Goal: Task Accomplishment & Management: Use online tool/utility

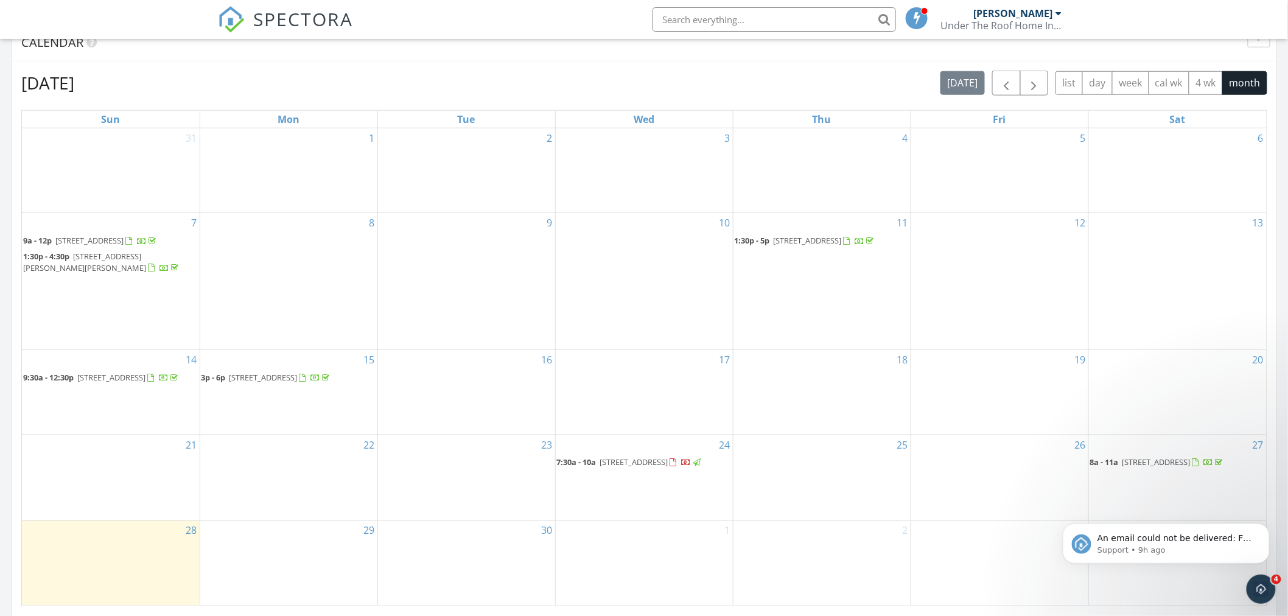
scroll to position [467, 0]
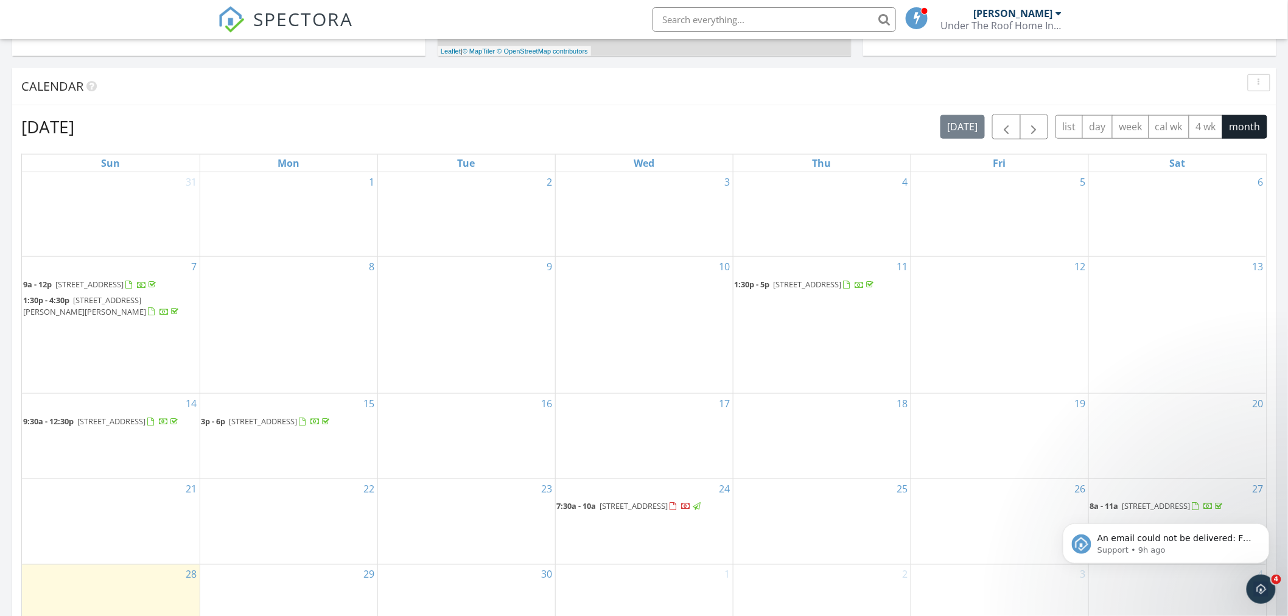
click at [1181, 504] on body "An email could not be delivered: For more information, view Why emails don't ge…" at bounding box center [1165, 539] width 234 height 75
click at [1175, 508] on body "An email could not be delivered: For more information, view Why emails don't ge…" at bounding box center [1165, 539] width 234 height 75
click at [1176, 505] on body "An email could not be delivered: For more information, view Why emails don't ge…" at bounding box center [1165, 539] width 234 height 75
click at [1115, 504] on body "An email could not be delivered: For more information, view Why emails don't ge…" at bounding box center [1165, 539] width 234 height 75
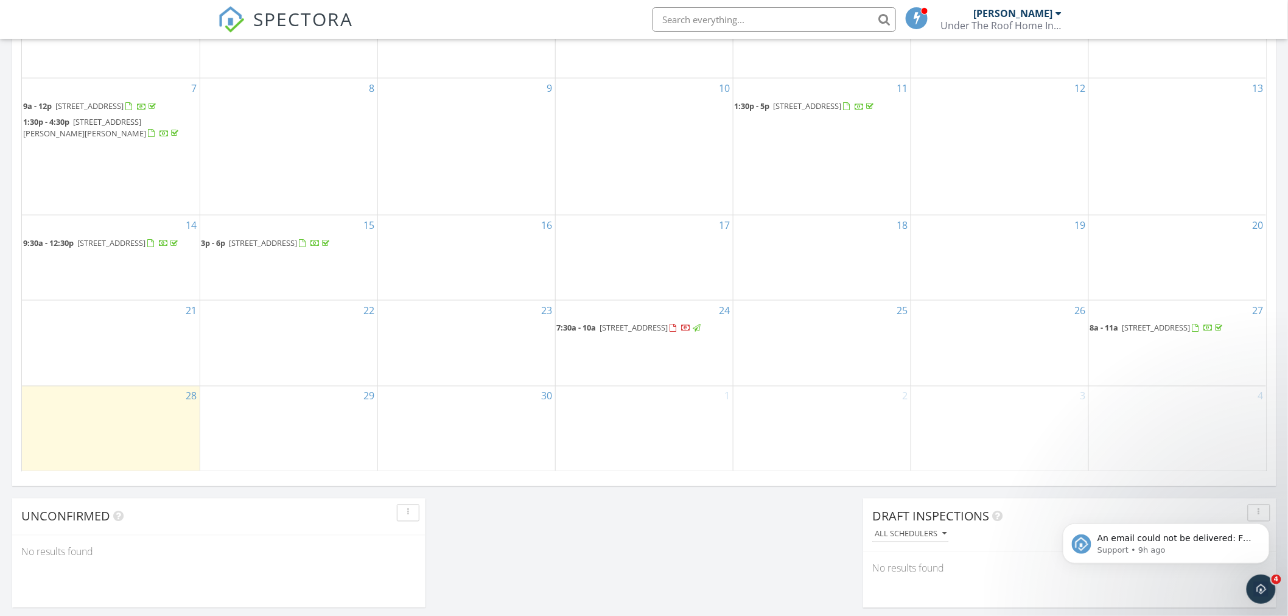
scroll to position [647, 0]
drag, startPoint x: 1095, startPoint y: 349, endPoint x: 1095, endPoint y: 341, distance: 7.3
click at [1122, 332] on span "26441 S Boxwood Drive, Sun Lakes 85248" at bounding box center [1156, 326] width 68 height 11
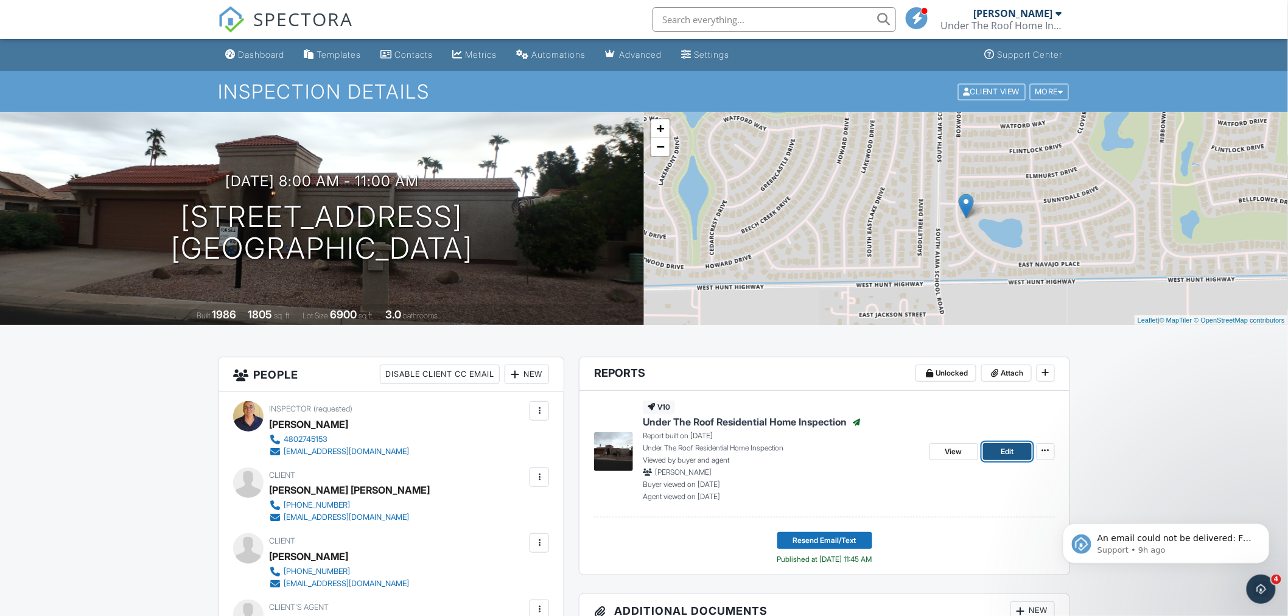
click at [1002, 453] on span "Edit" at bounding box center [1006, 451] width 13 height 12
